Goal: Information Seeking & Learning: Compare options

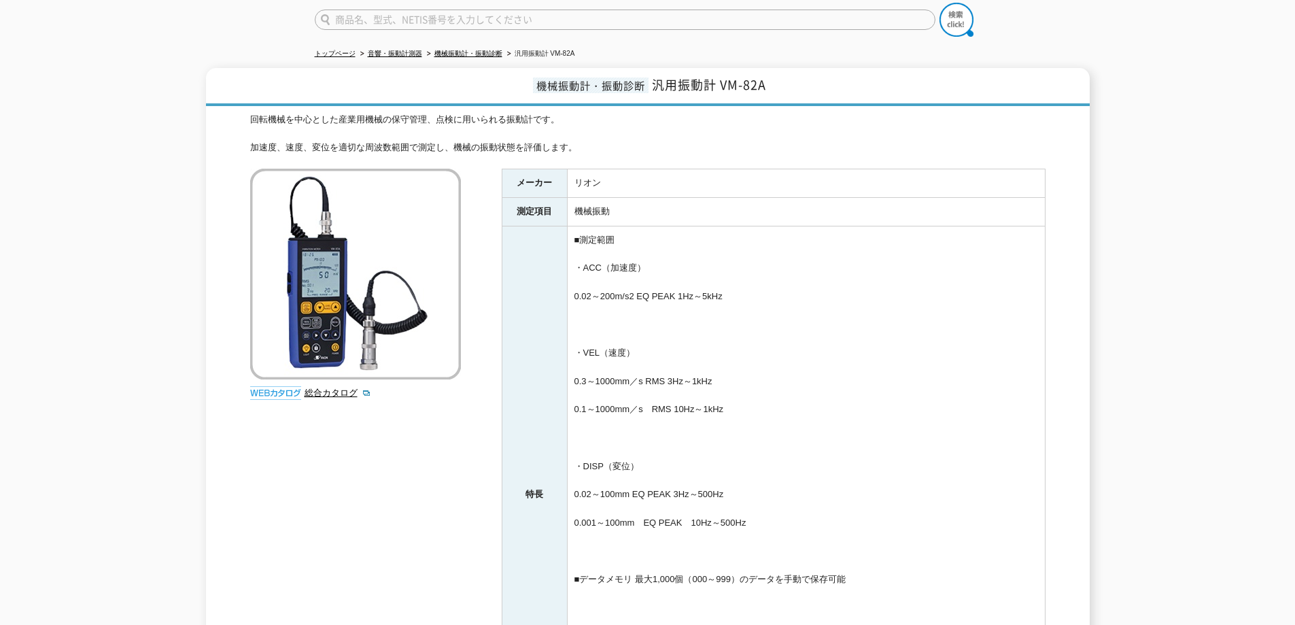
scroll to position [136, 0]
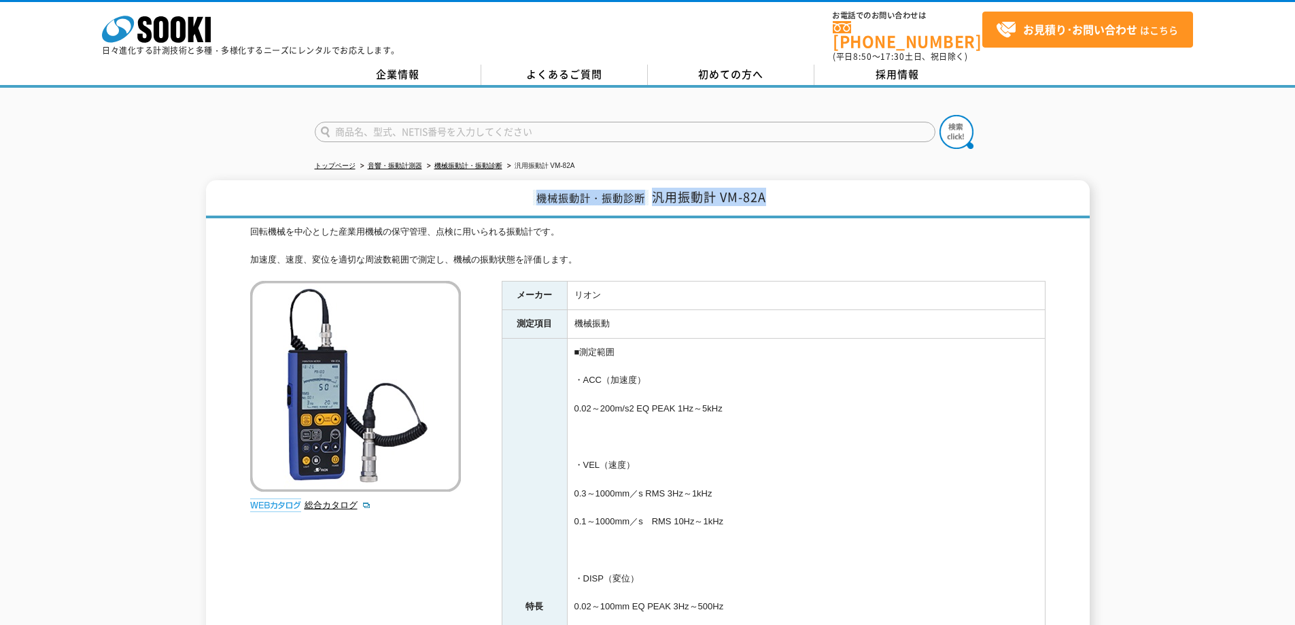
drag, startPoint x: 535, startPoint y: 190, endPoint x: 784, endPoint y: 186, distance: 249.4
click at [784, 186] on h1 "機械振動計・振動診断 汎用振動計 VM-82A" at bounding box center [647, 199] width 883 height 38
copy h1 "機械振動計・振動診断 汎用振動計 VM-82A"
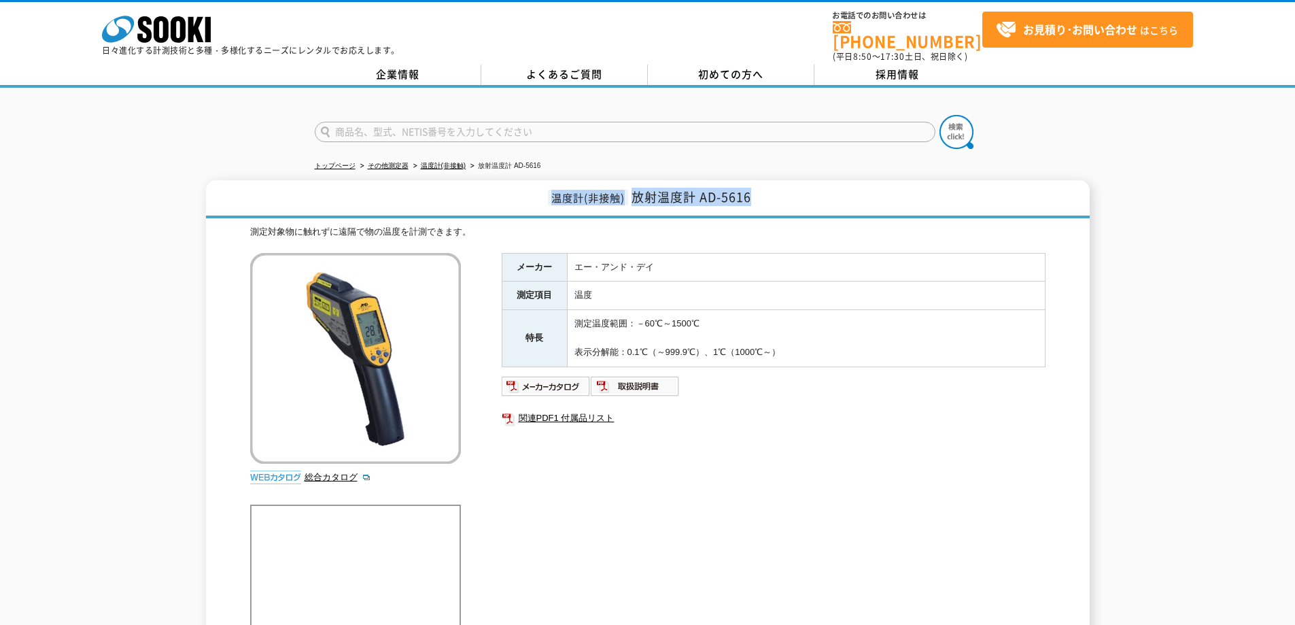
drag, startPoint x: 547, startPoint y: 190, endPoint x: 761, endPoint y: 193, distance: 214.1
click at [761, 193] on h1 "温度計(非接触) 放射温度計 AD-5616" at bounding box center [647, 199] width 883 height 38
copy h1 "温度計(非接触) 放射温度計 AD-5616"
